Goal: Task Accomplishment & Management: Use online tool/utility

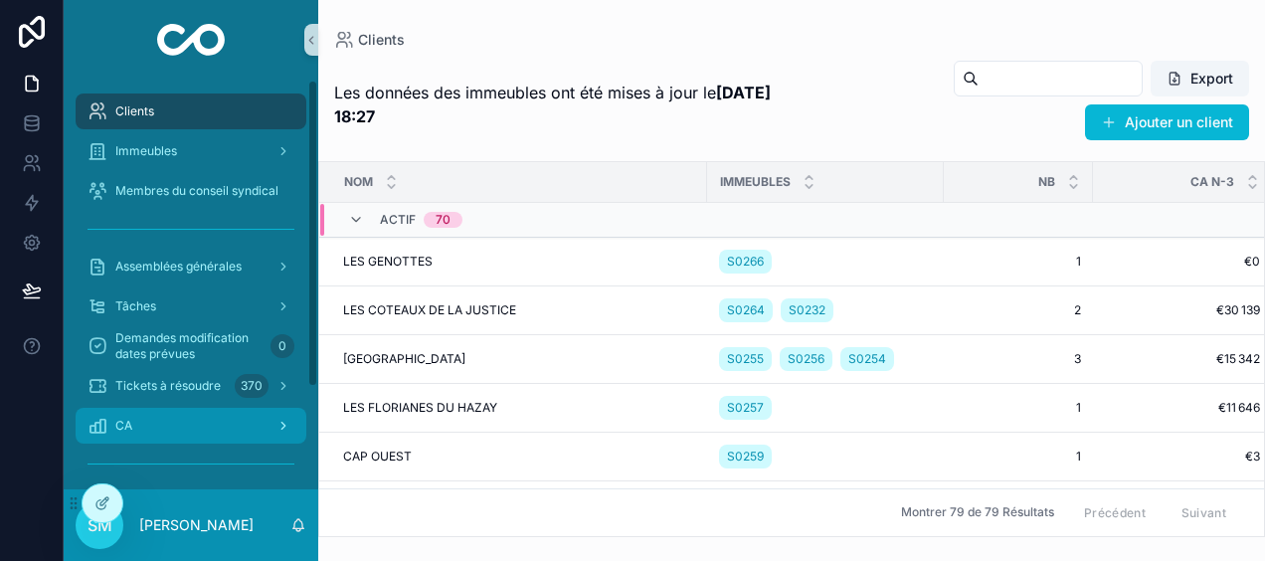
scroll to position [135, 0]
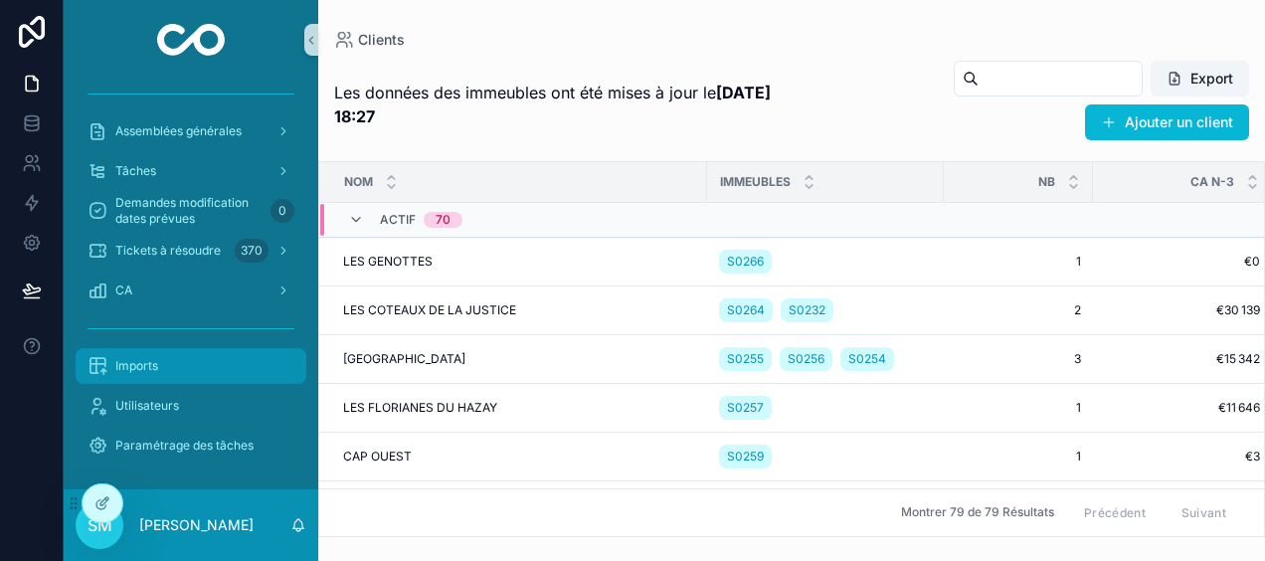
click at [169, 373] on div "Imports" at bounding box center [191, 366] width 207 height 32
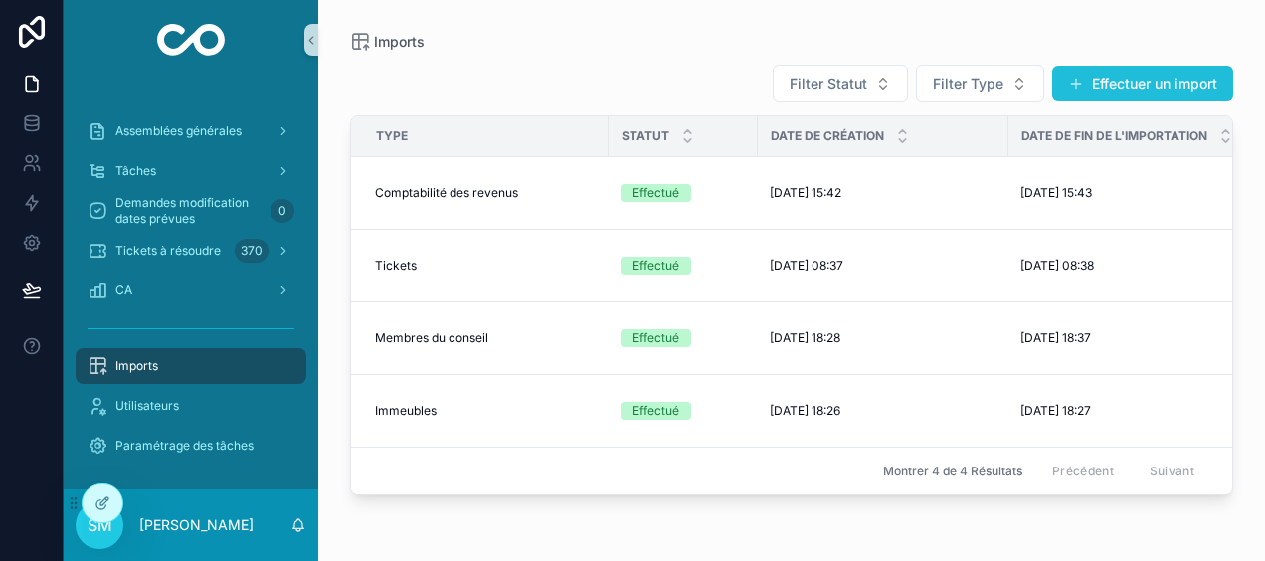
click at [1135, 73] on button "Effectuer un import" at bounding box center [1142, 84] width 181 height 36
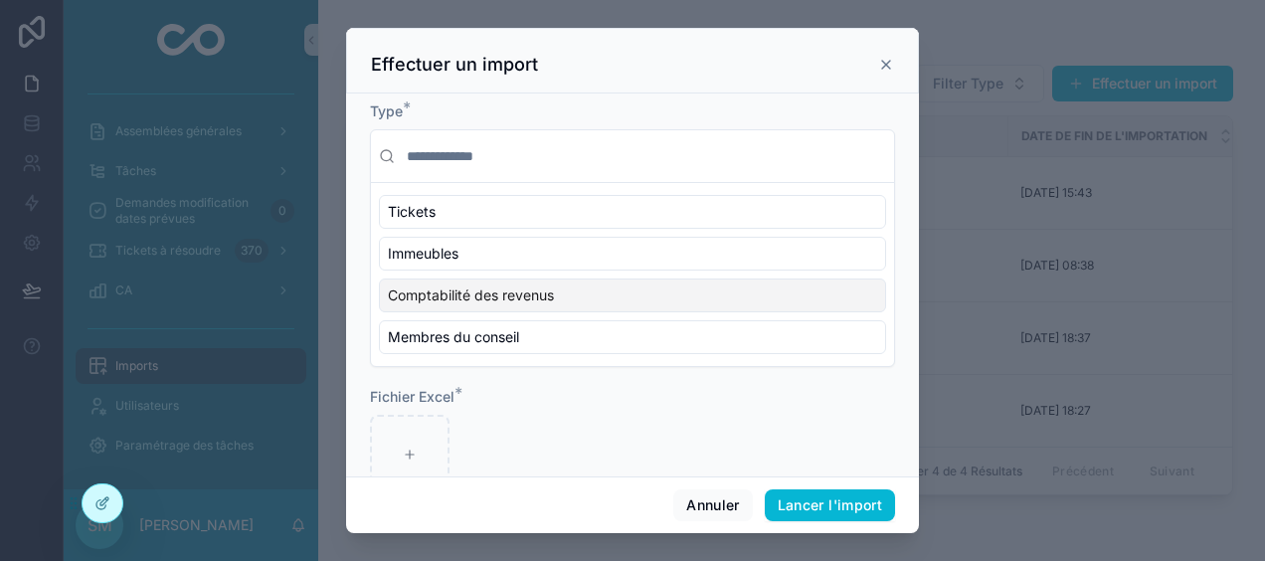
click at [571, 287] on div "Comptabilité des revenus" at bounding box center [632, 295] width 507 height 34
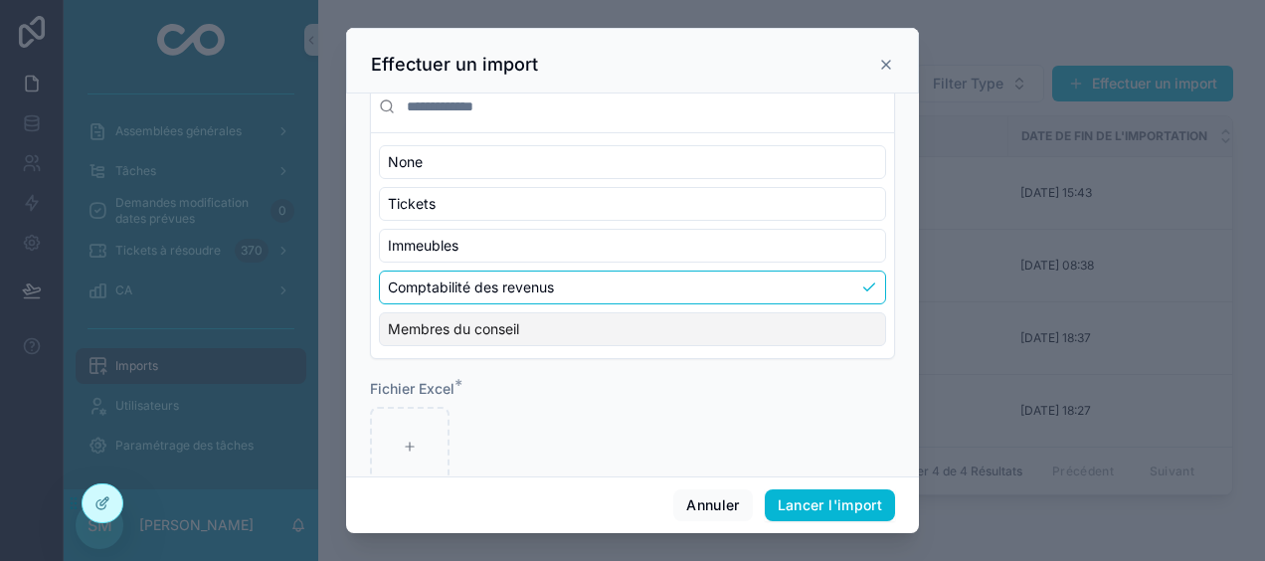
scroll to position [90, 0]
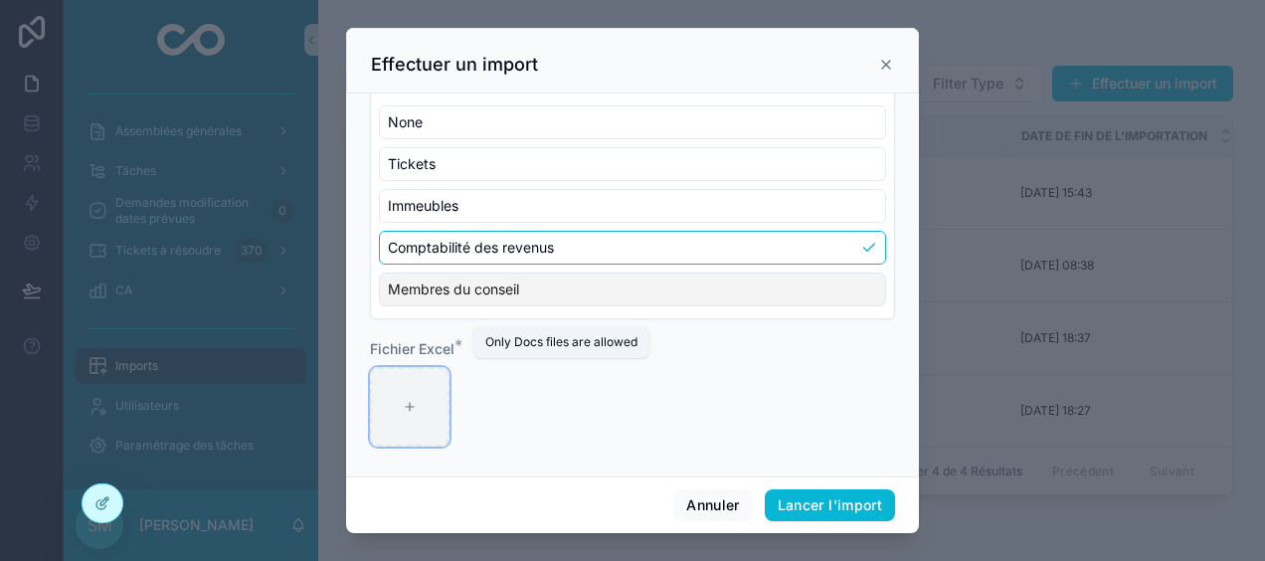
click at [395, 386] on div "scrollable content" at bounding box center [410, 407] width 80 height 80
type input "**********"
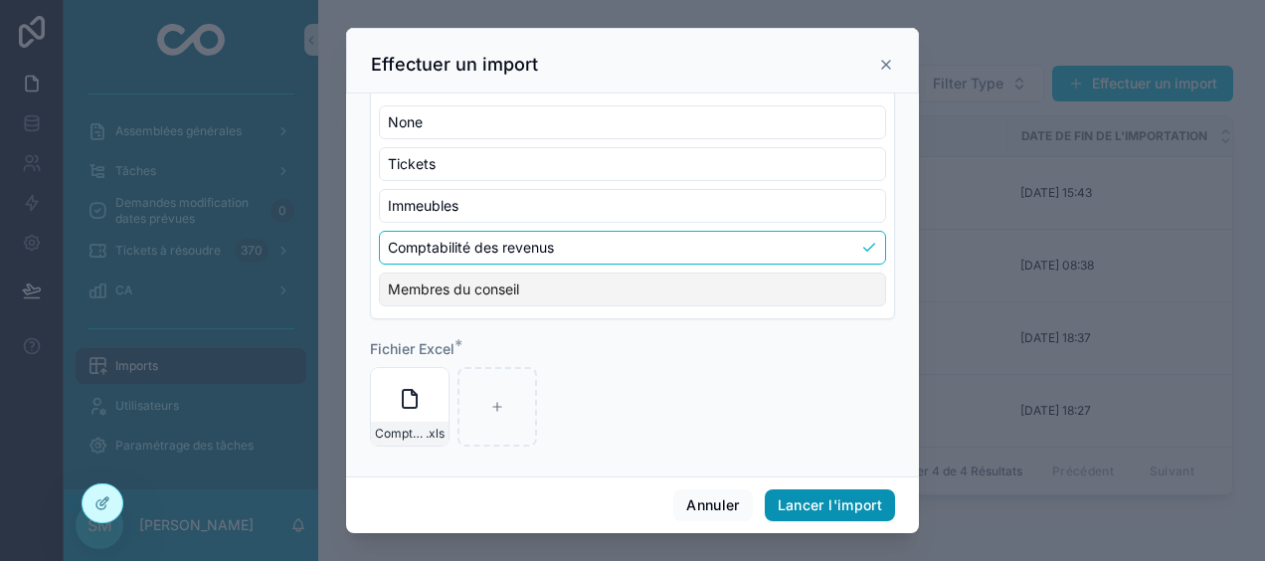
click at [853, 495] on button "Lancer l'import" at bounding box center [830, 505] width 130 height 32
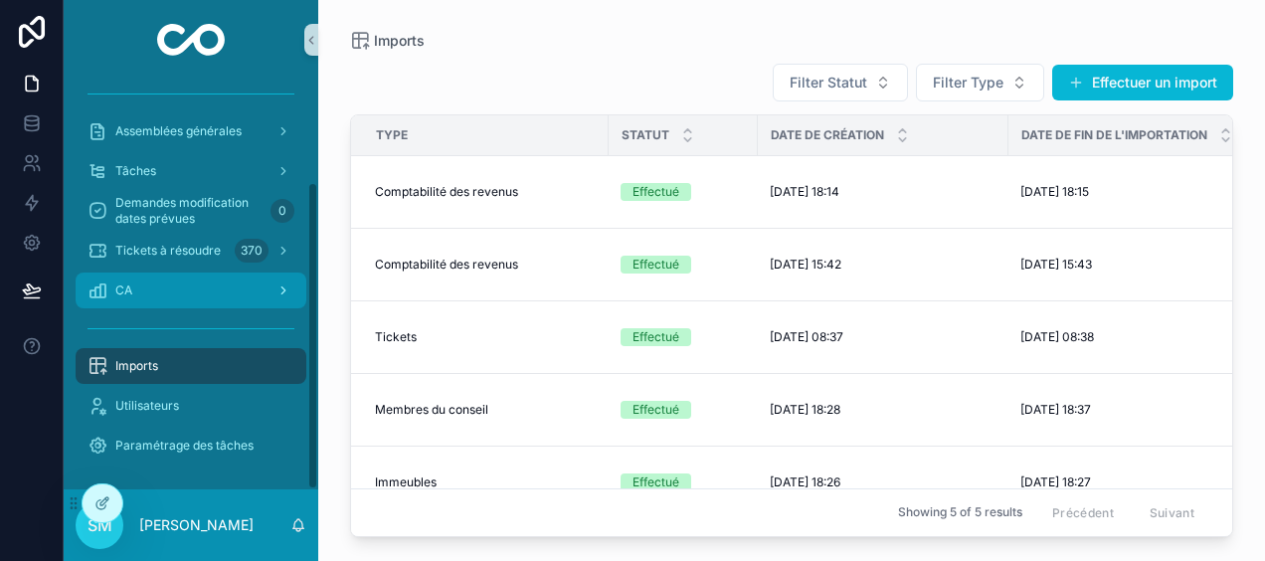
click at [172, 283] on div "CA" at bounding box center [191, 290] width 207 height 32
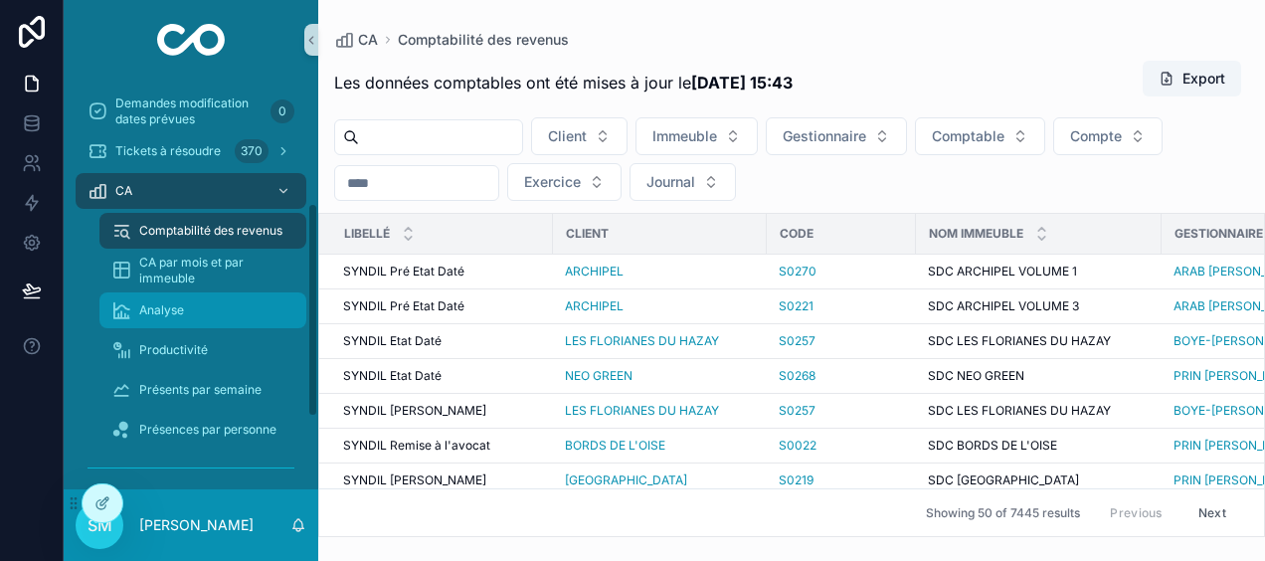
scroll to position [334, 0]
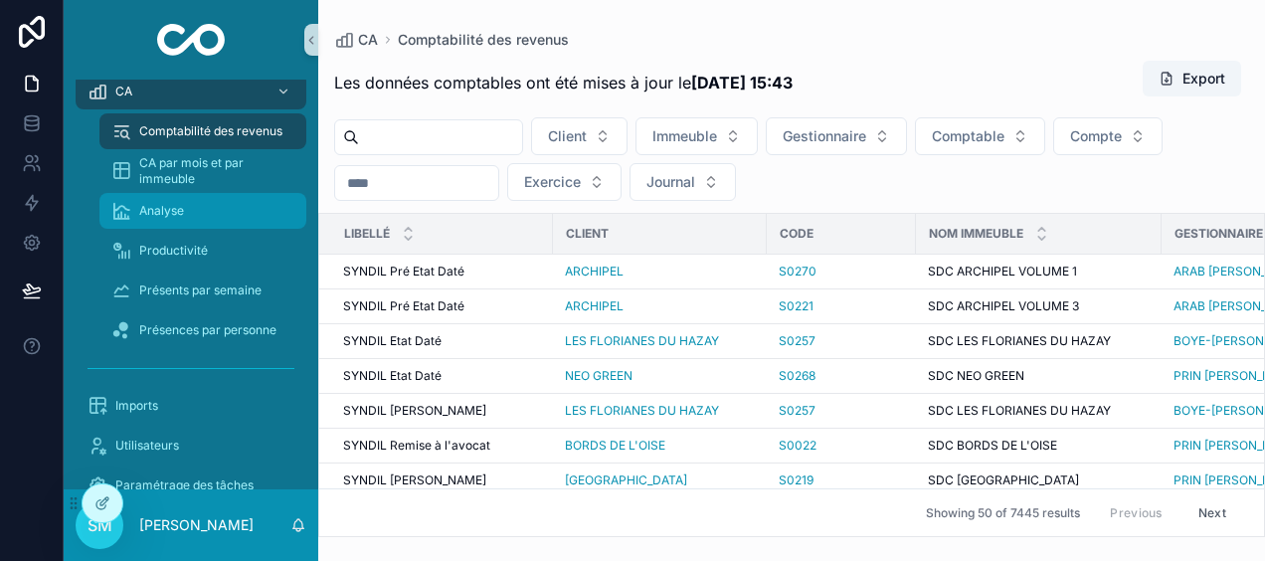
click at [182, 220] on div "Analyse" at bounding box center [202, 211] width 183 height 32
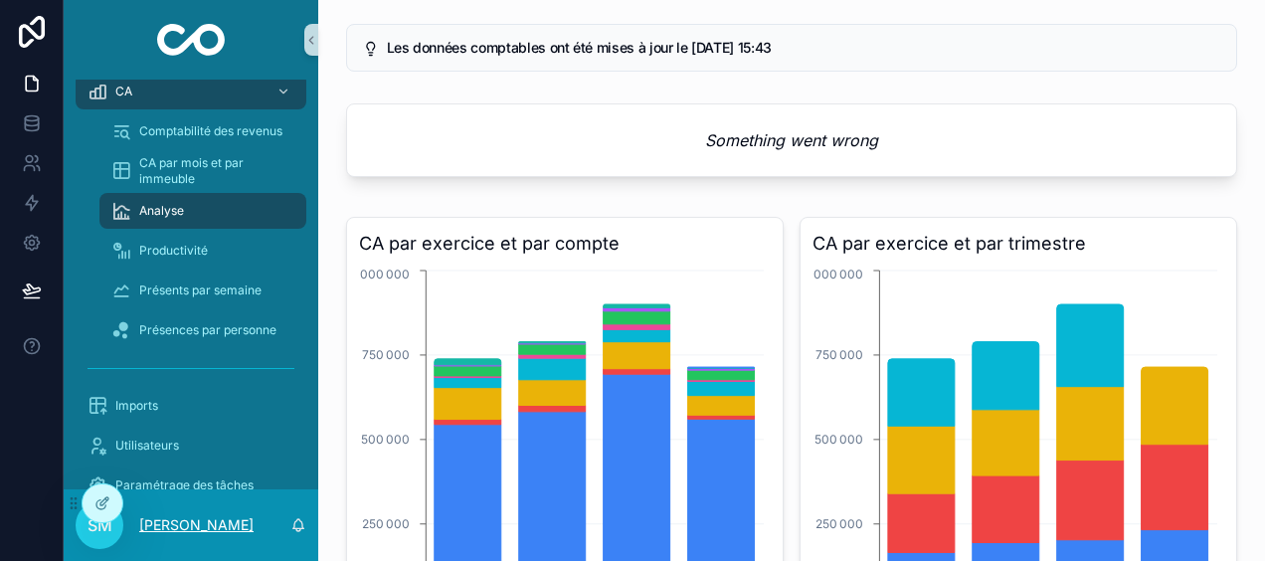
click at [179, 525] on p "[PERSON_NAME]" at bounding box center [196, 525] width 114 height 20
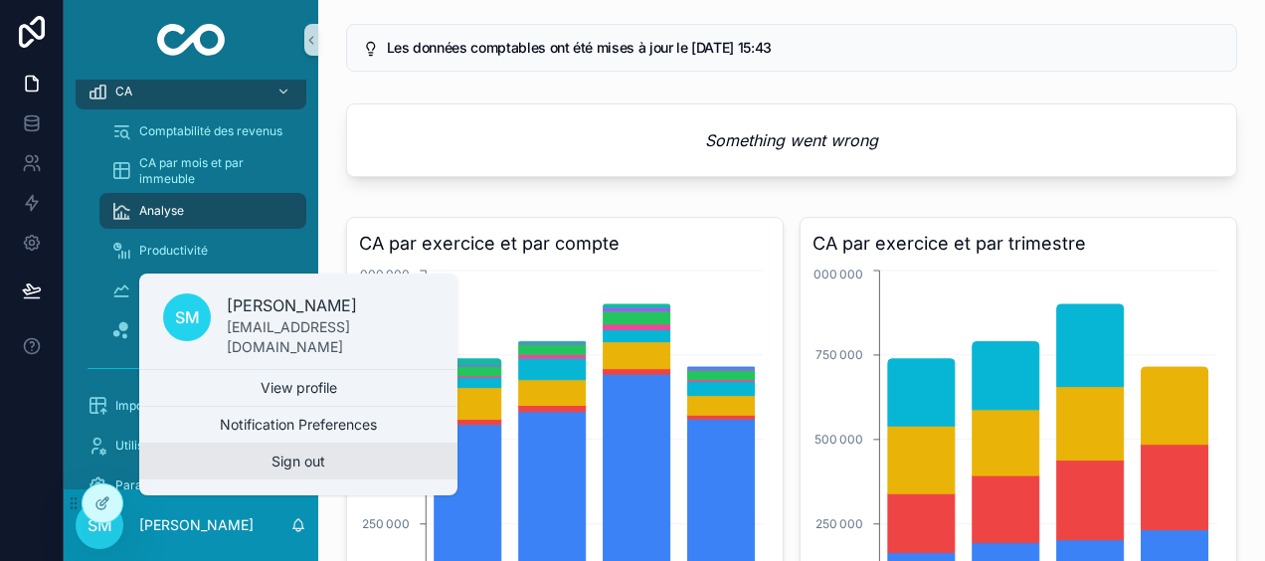
click at [237, 461] on button "Sign out" at bounding box center [298, 462] width 318 height 36
